Goal: Find specific page/section: Locate a particular part of the current website

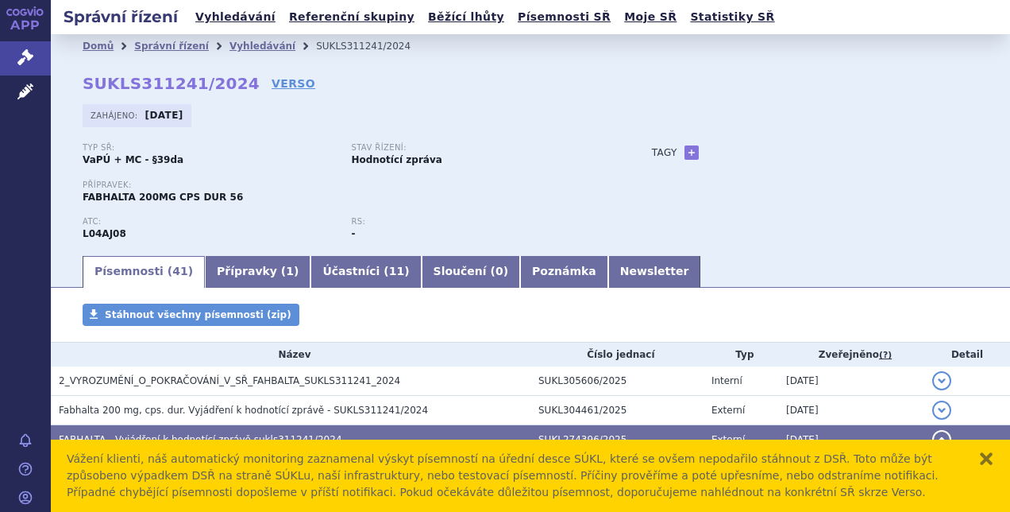
scroll to position [344, 0]
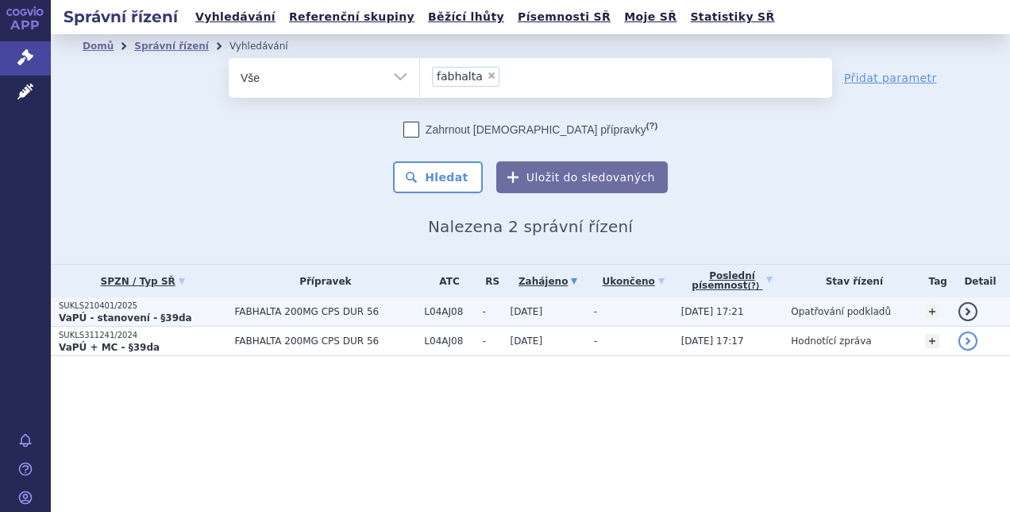
click at [109, 310] on p "SUKLS210401/2025" at bounding box center [143, 305] width 168 height 11
